Goal: Information Seeking & Learning: Learn about a topic

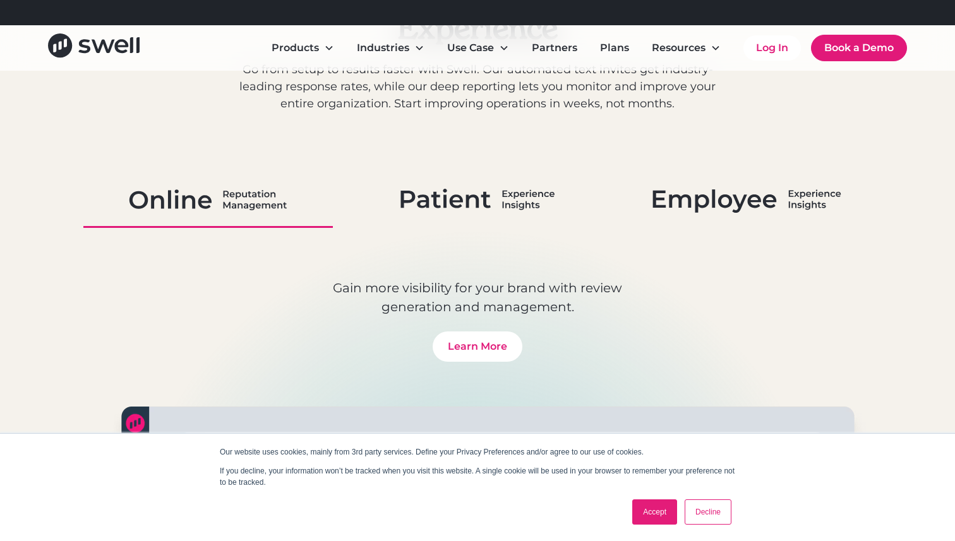
scroll to position [725, 0]
click at [644, 514] on link "Accept" at bounding box center [654, 511] width 45 height 25
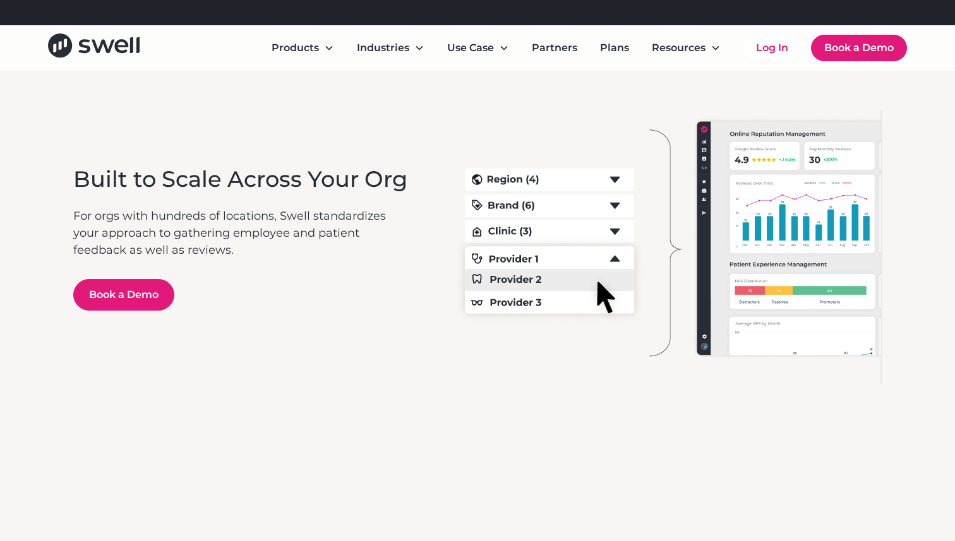
scroll to position [2439, 0]
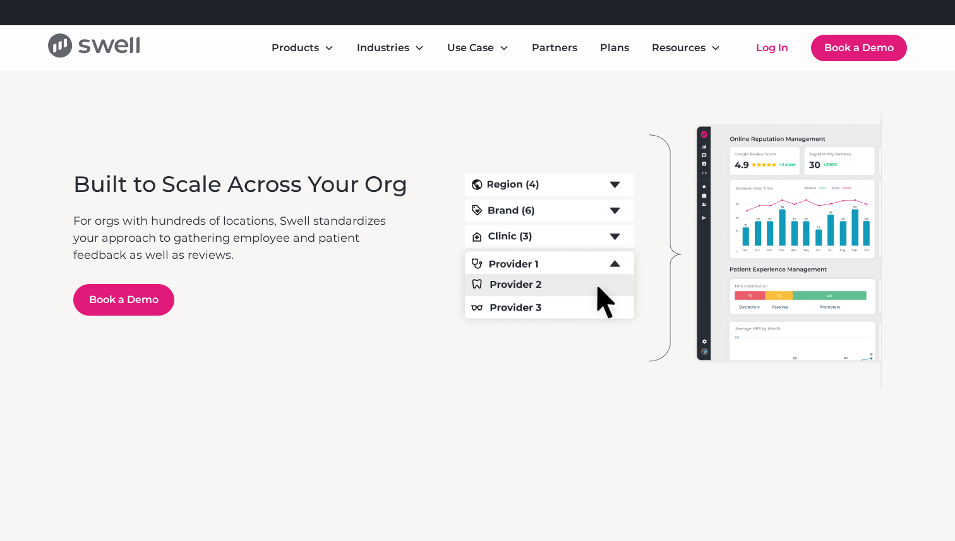
click at [123, 42] on icon "home" at bounding box center [121, 47] width 14 height 14
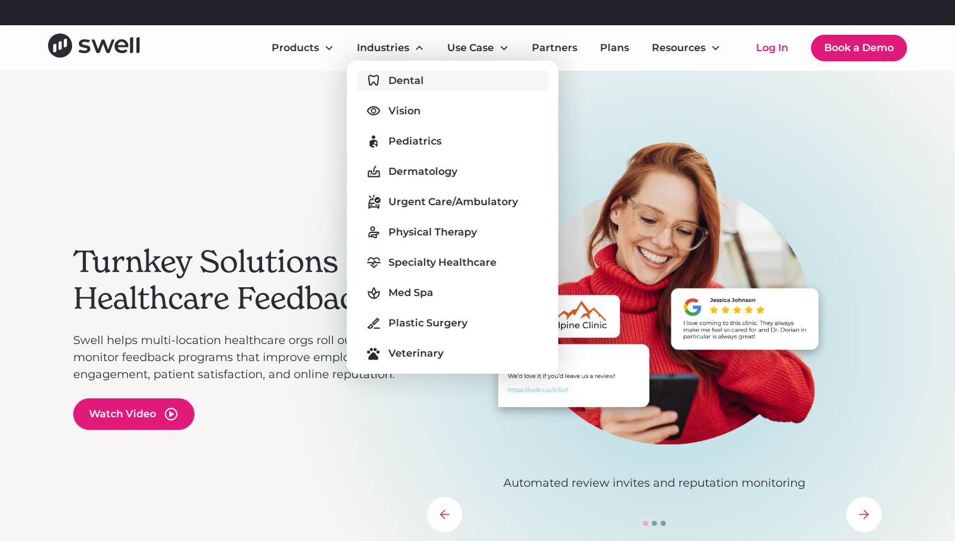
click at [405, 88] on div "Dental" at bounding box center [405, 80] width 35 height 15
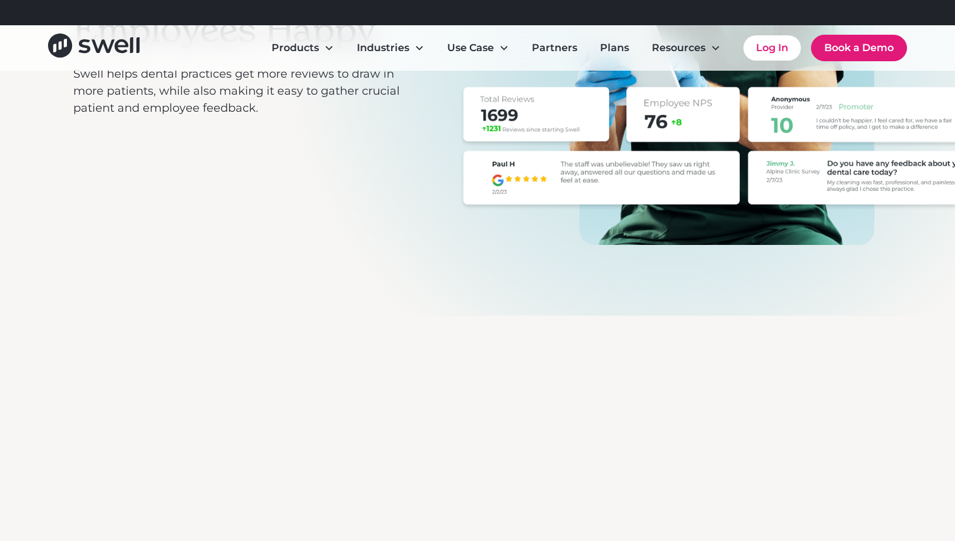
scroll to position [395, 0]
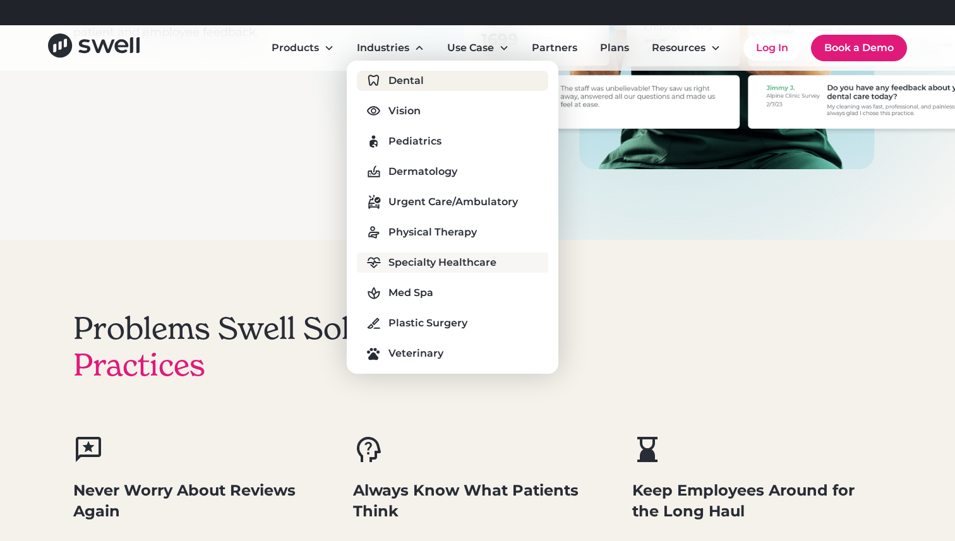
click at [422, 270] on link "Specialty Healthcare" at bounding box center [452, 263] width 191 height 20
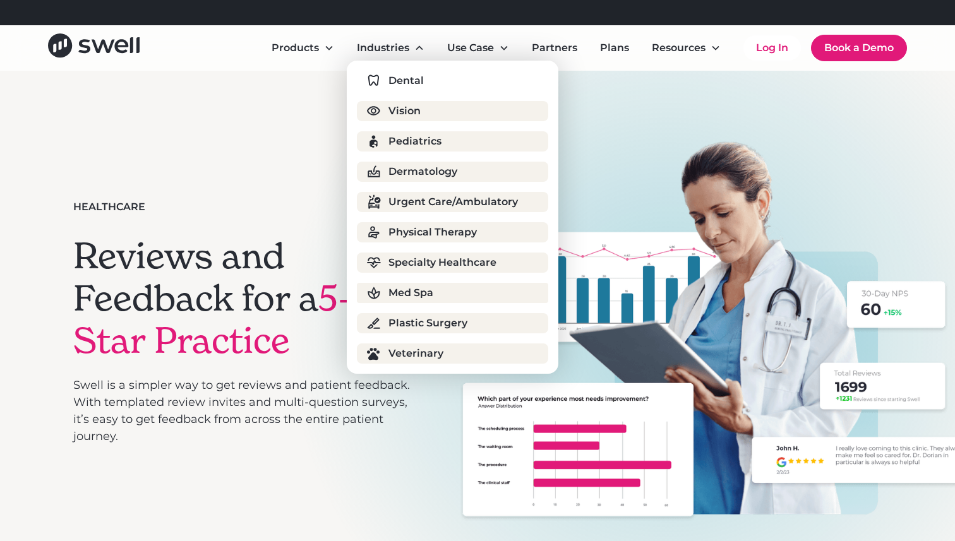
click at [402, 295] on div "Med Spa" at bounding box center [410, 292] width 45 height 15
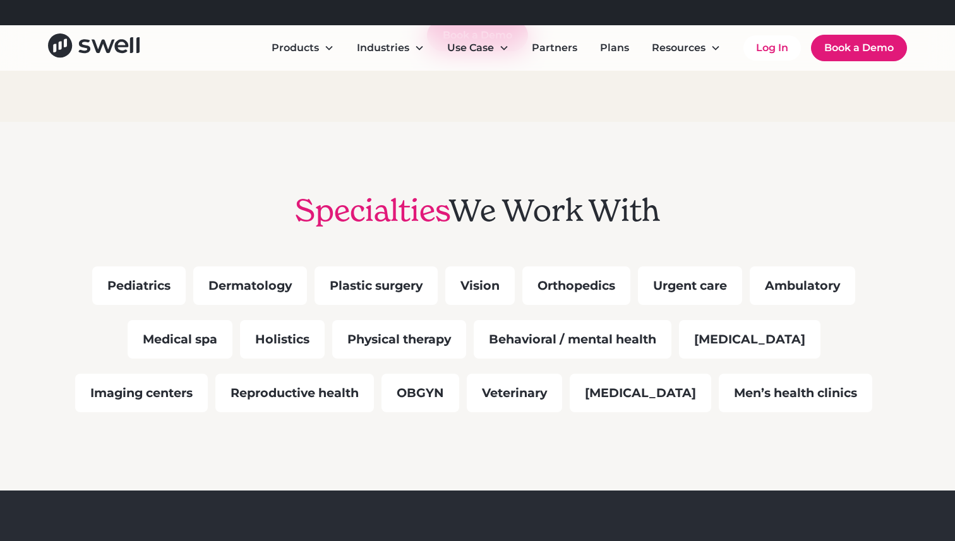
scroll to position [970, 0]
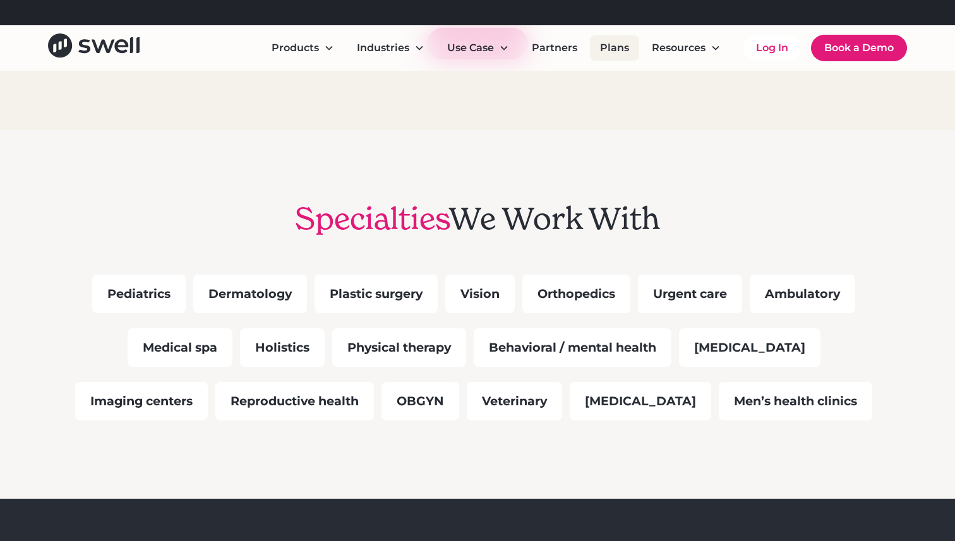
click at [616, 54] on link "Plans" at bounding box center [614, 47] width 49 height 25
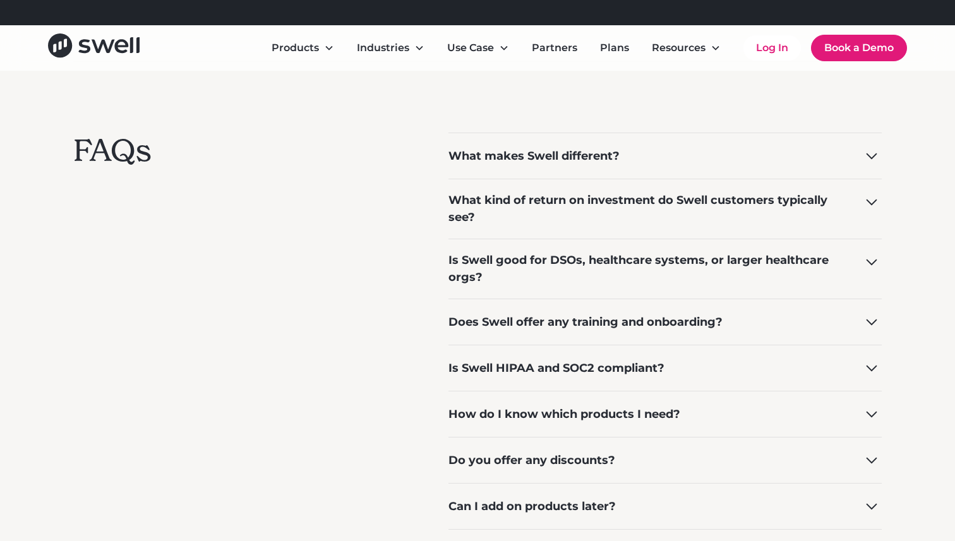
scroll to position [953, 0]
